Goal: Navigation & Orientation: Find specific page/section

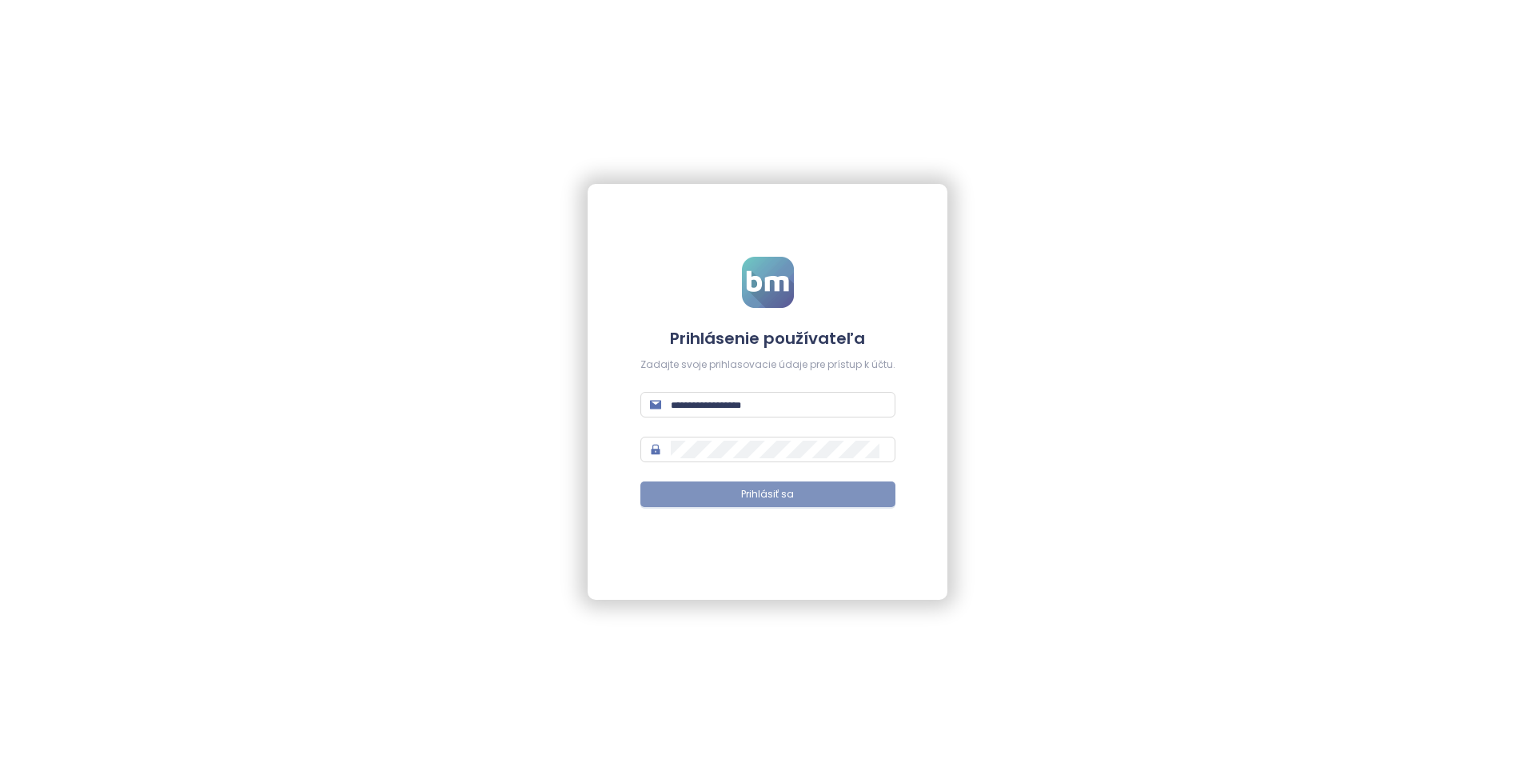
type input "**********"
click at [767, 493] on span "Prihlásiť sa" at bounding box center [767, 494] width 53 height 15
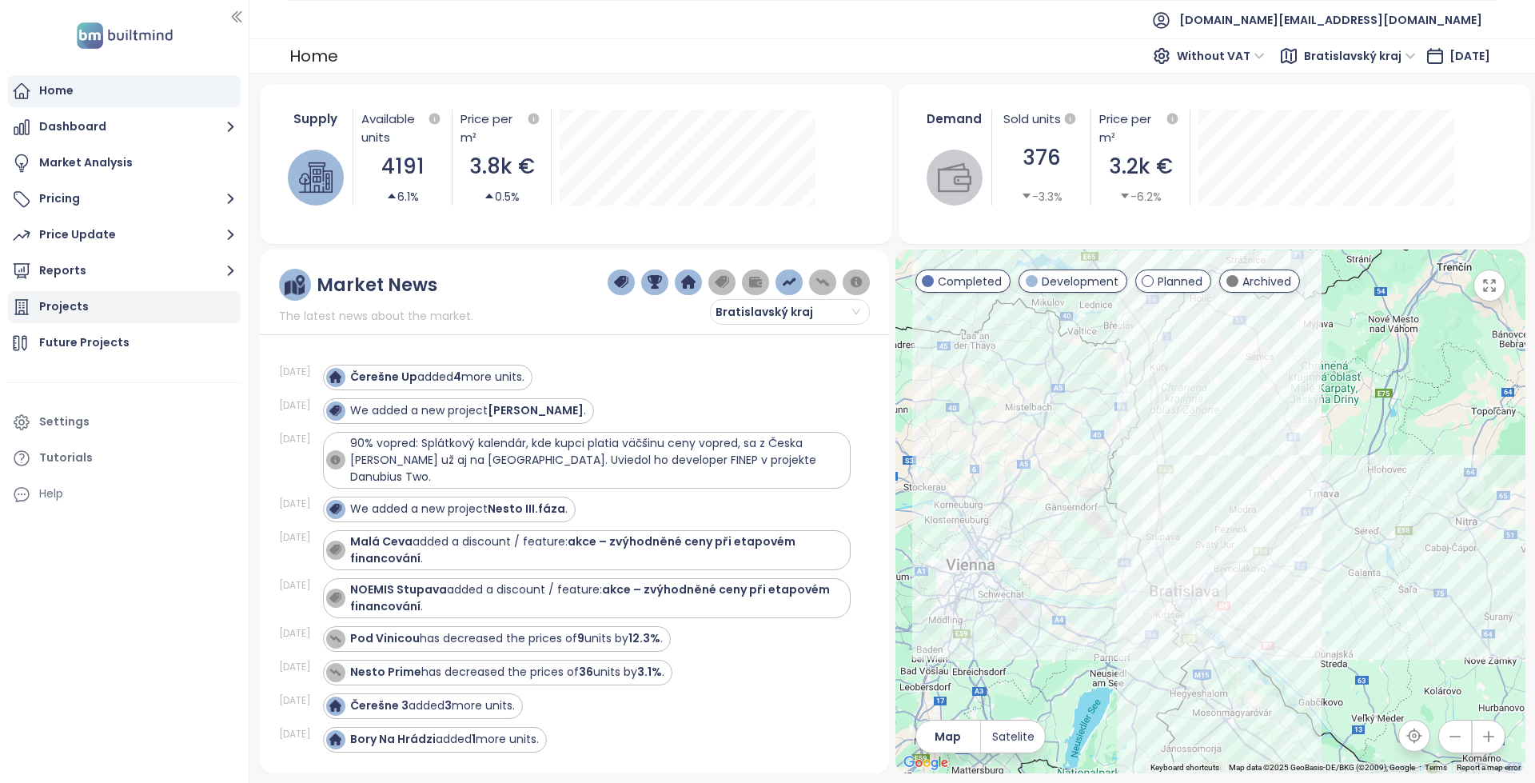
drag, startPoint x: 109, startPoint y: 314, endPoint x: 118, endPoint y: 297, distance: 20.0
click at [109, 314] on div "Projects" at bounding box center [124, 307] width 233 height 32
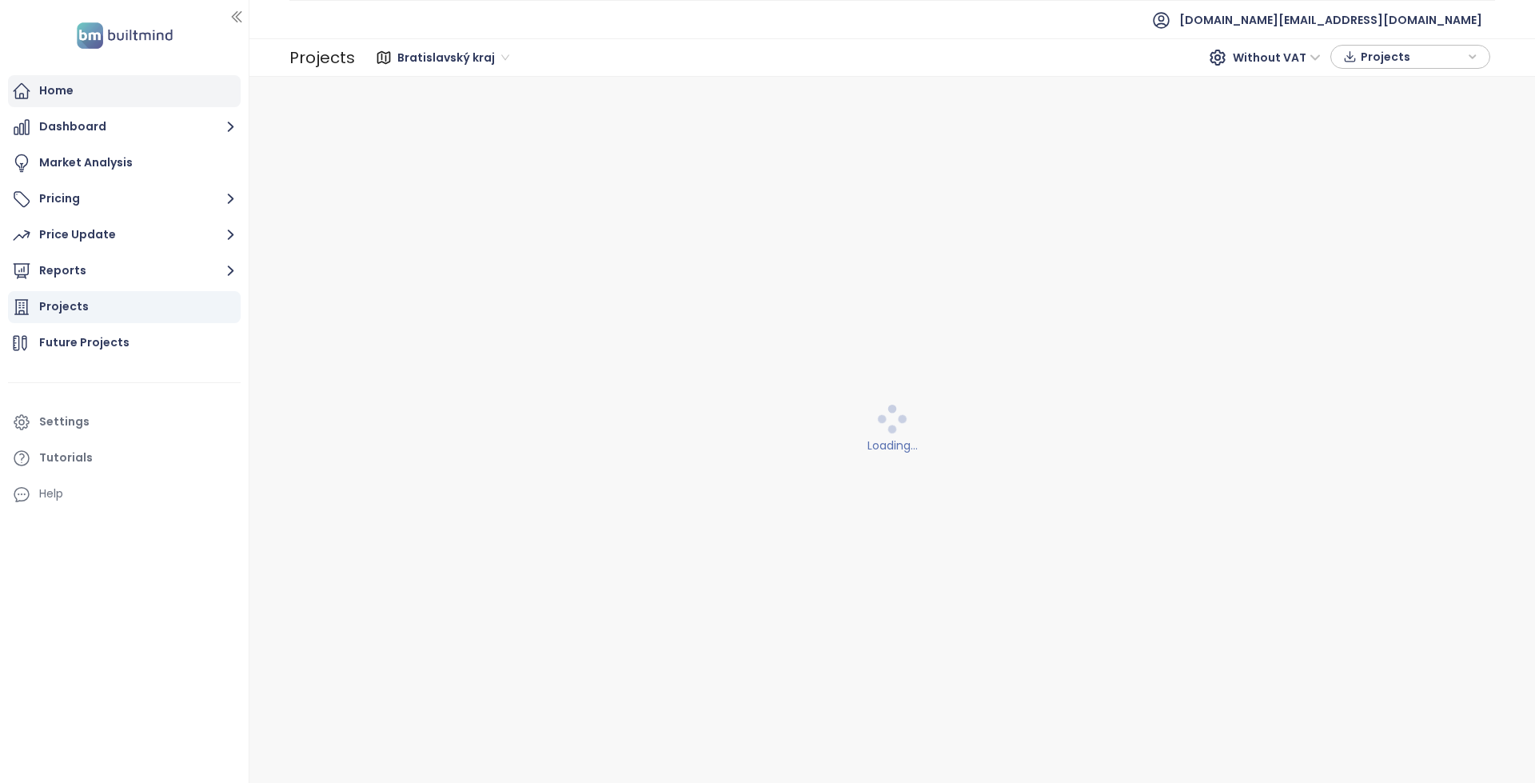
click at [143, 78] on div "Home" at bounding box center [124, 91] width 233 height 32
click at [119, 293] on div "Projects" at bounding box center [124, 307] width 233 height 32
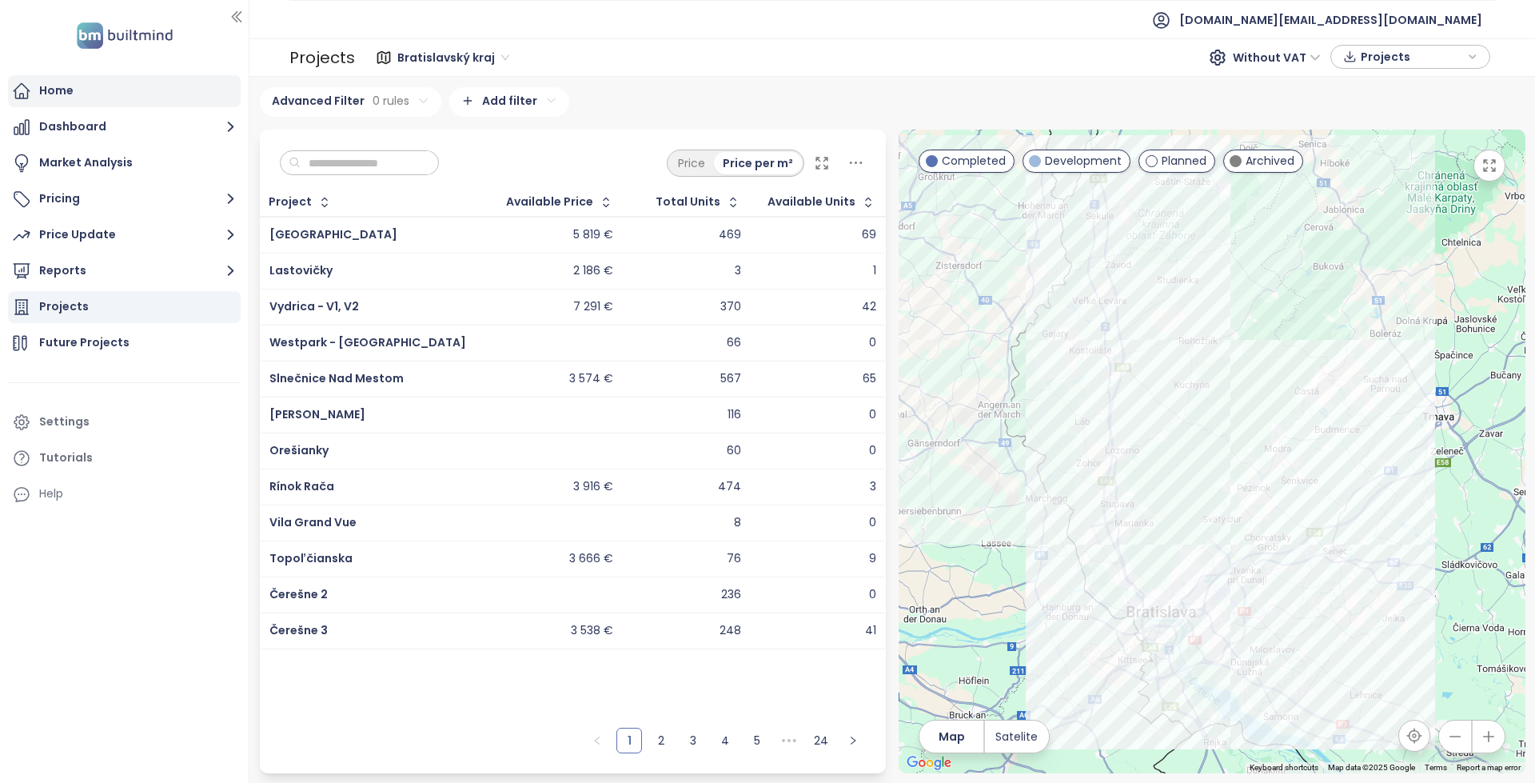
click at [105, 76] on div "Home" at bounding box center [124, 91] width 233 height 32
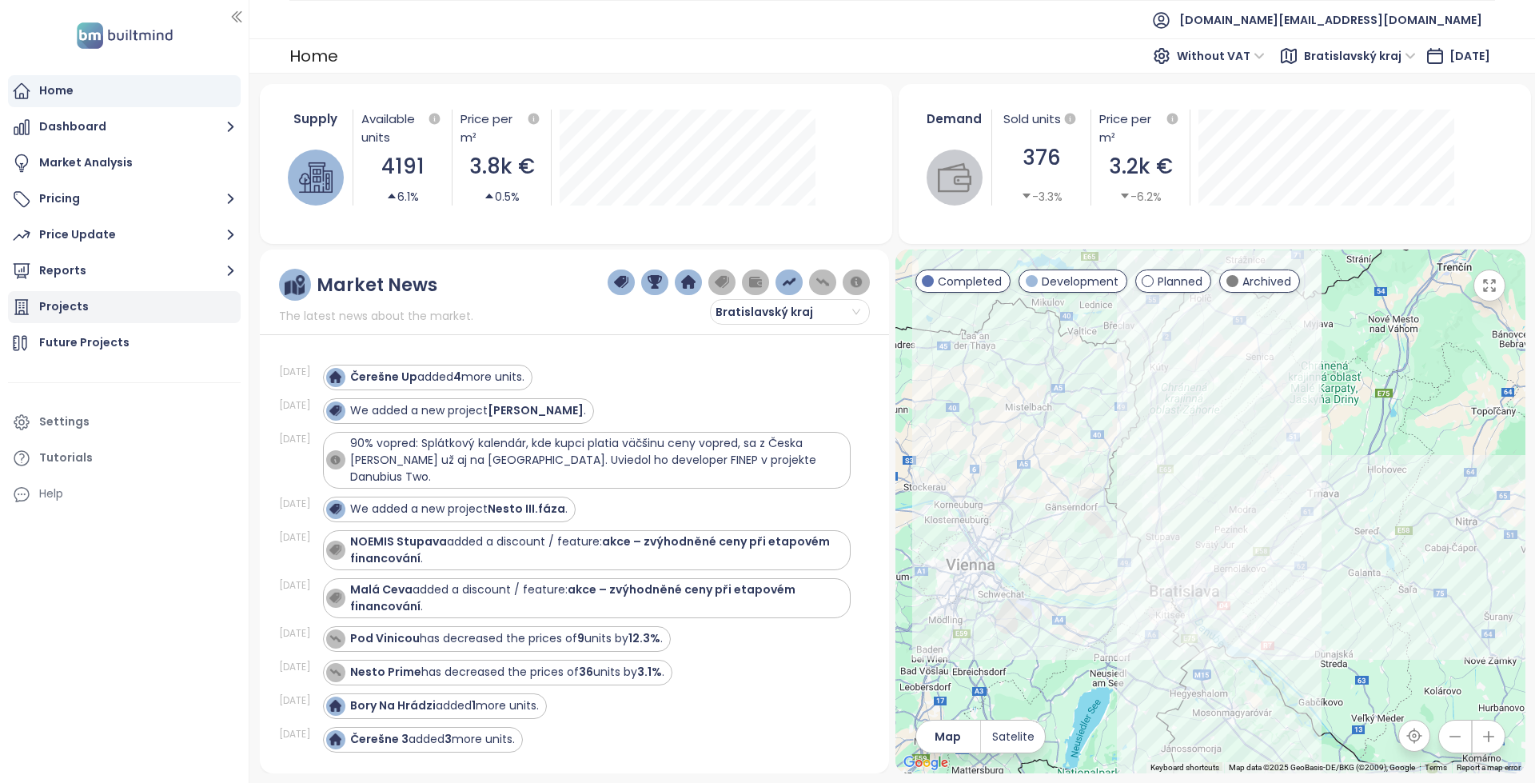
click at [156, 310] on div "Projects" at bounding box center [124, 307] width 233 height 32
